Goal: Find specific page/section: Find specific page/section

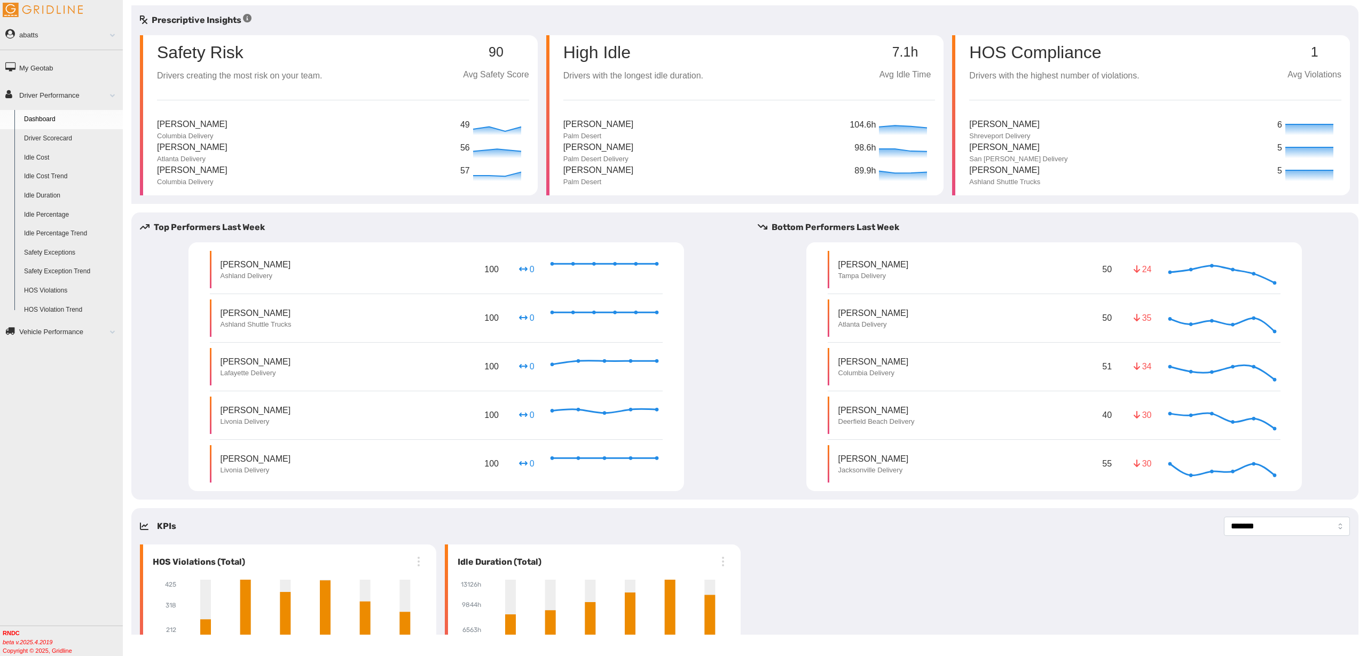
click at [69, 138] on link "Driver Scorecard" at bounding box center [71, 138] width 104 height 19
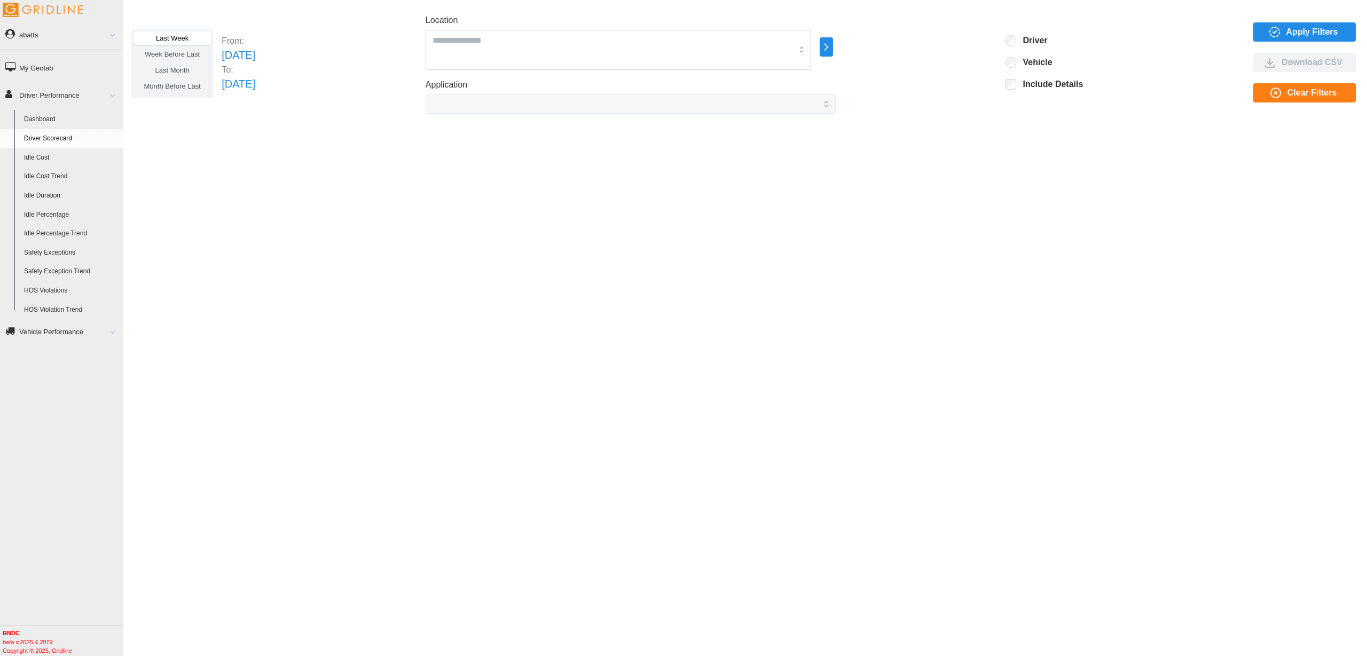
click at [1269, 30] on icon "button" at bounding box center [1274, 32] width 13 height 13
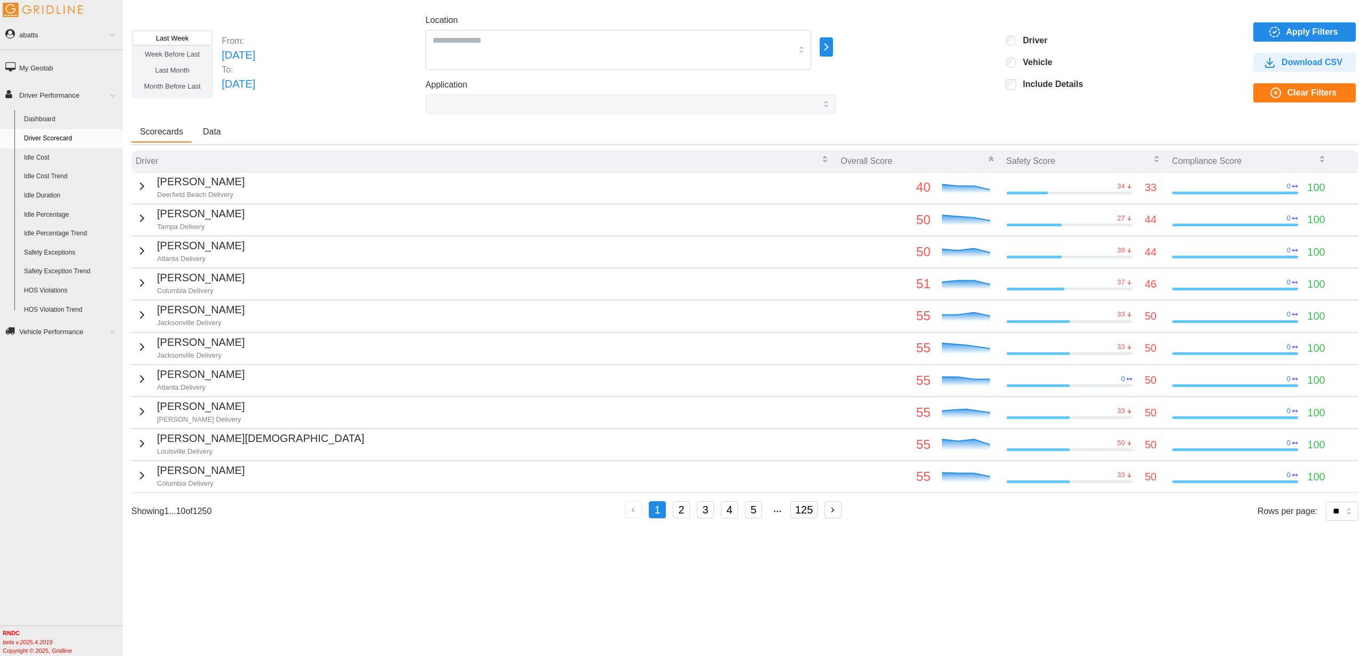
drag, startPoint x: 710, startPoint y: 511, endPoint x: 723, endPoint y: 550, distance: 41.0
click at [710, 511] on button "3" at bounding box center [705, 509] width 17 height 17
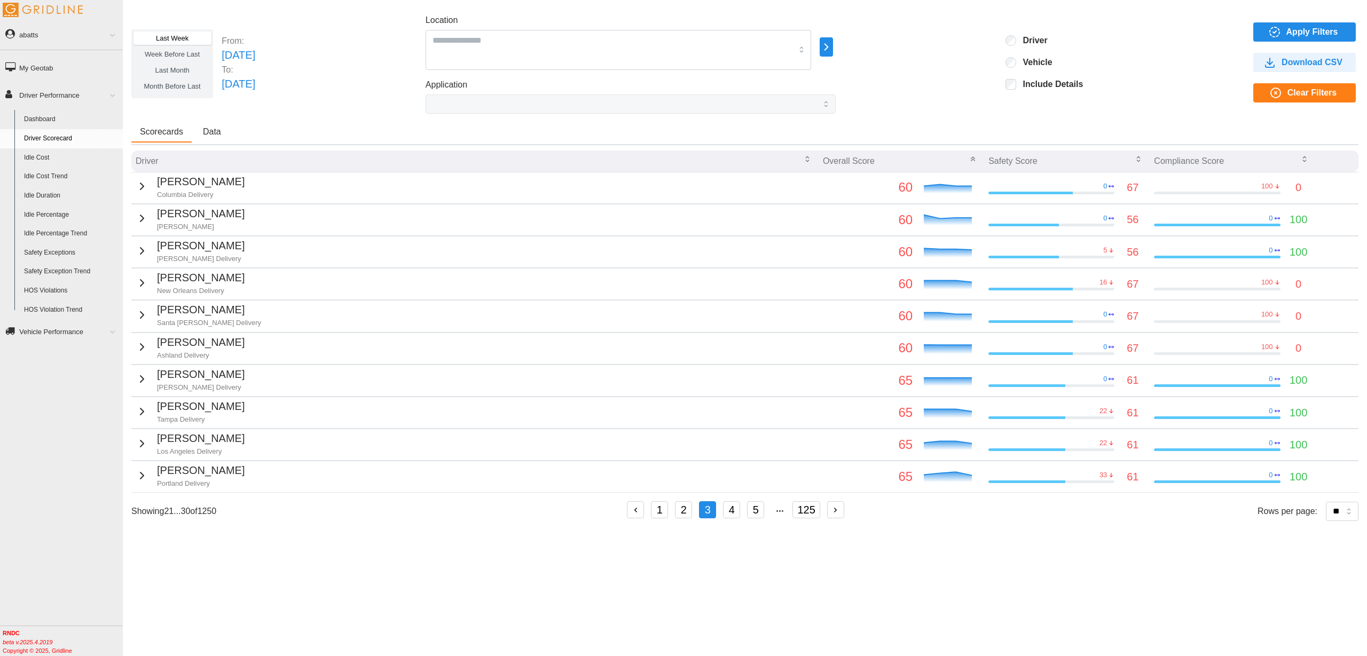
click at [57, 122] on link "Dashboard" at bounding box center [71, 119] width 104 height 19
